Goal: Transaction & Acquisition: Purchase product/service

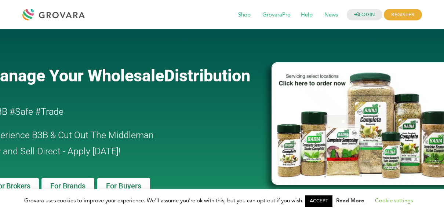
click at [123, 29] on div "Manage Your Wholesale Distribution #B3B #Safe #Trade Experience B3B & Cut Out T…" at bounding box center [222, 173] width 437 height 288
click at [244, 15] on span "Shop" at bounding box center [244, 15] width 23 height 14
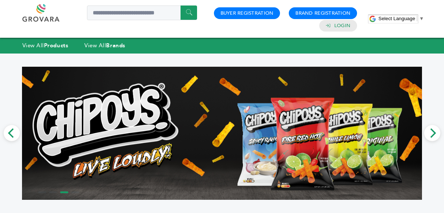
click at [46, 11] on link at bounding box center [49, 13] width 54 height 18
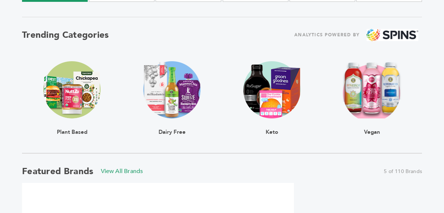
scroll to position [110, 0]
